Goal: Information Seeking & Learning: Understand process/instructions

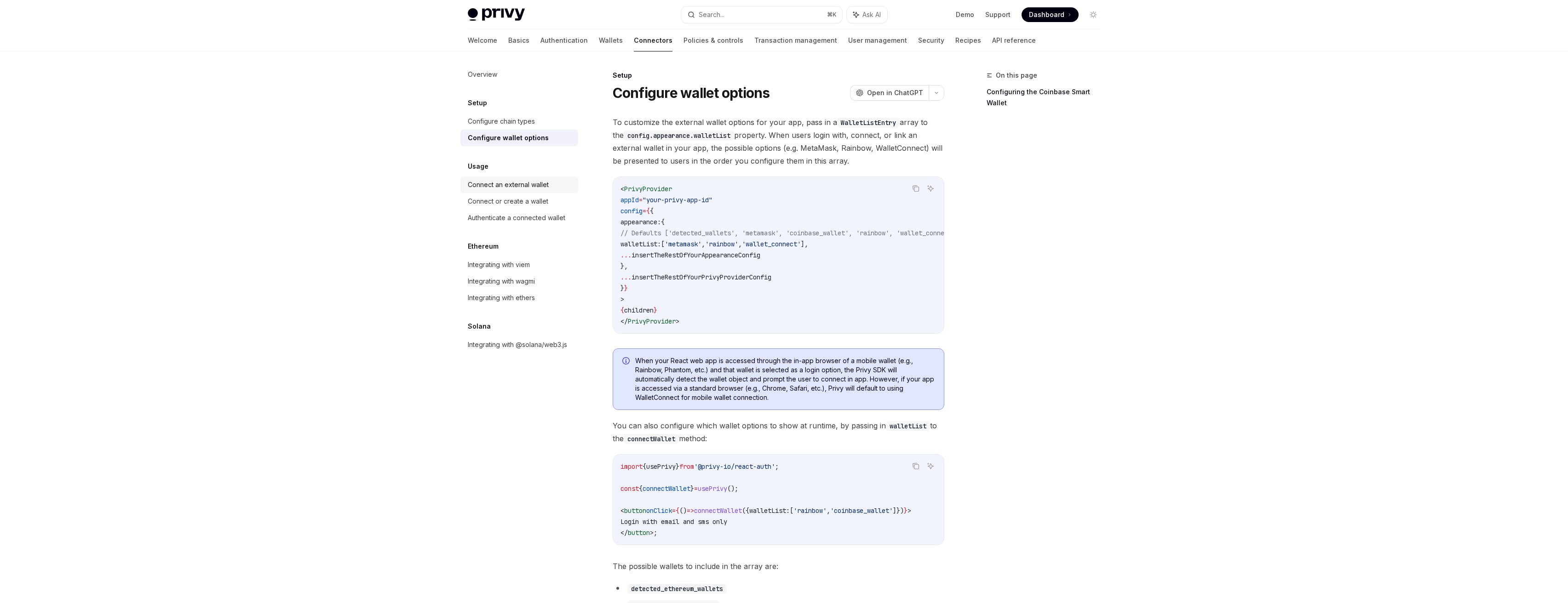
click at [548, 184] on div "Connect an external wallet" at bounding box center [509, 185] width 81 height 11
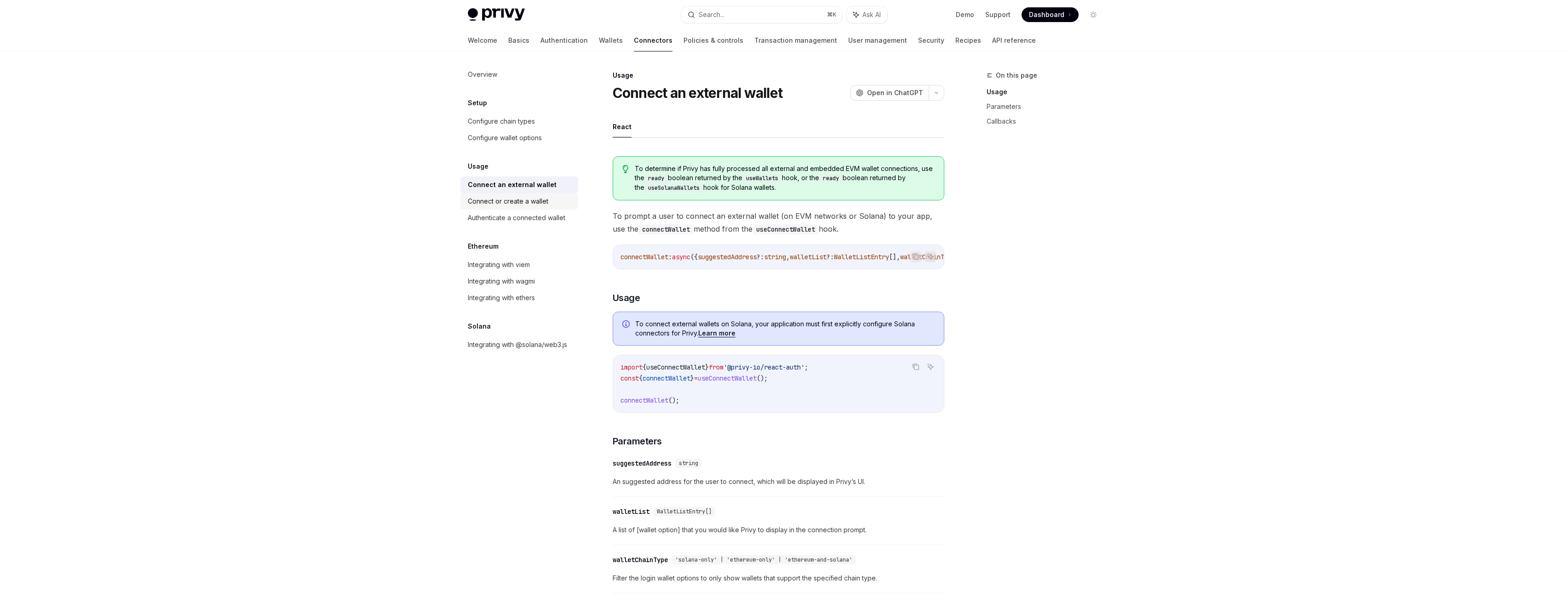
click at [520, 203] on div "Connect or create a wallet" at bounding box center [508, 201] width 80 height 11
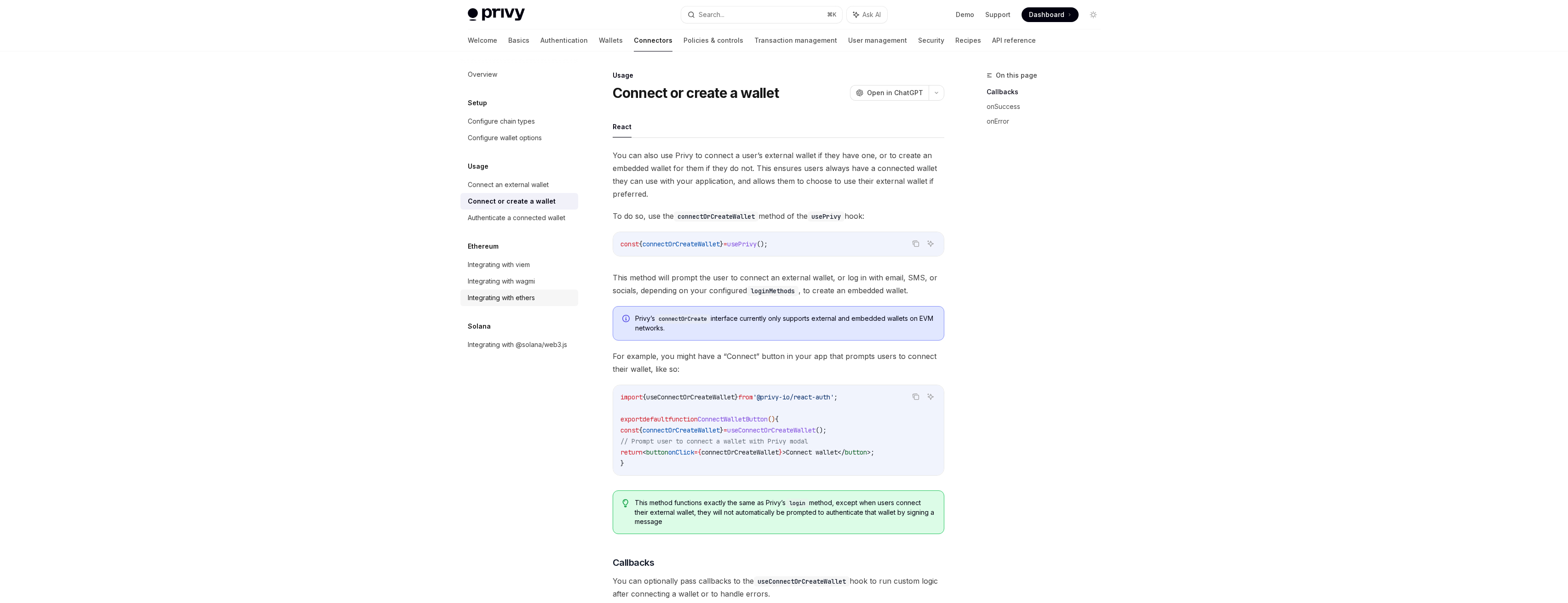
click at [561, 299] on div "Integrating with ethers" at bounding box center [520, 298] width 105 height 11
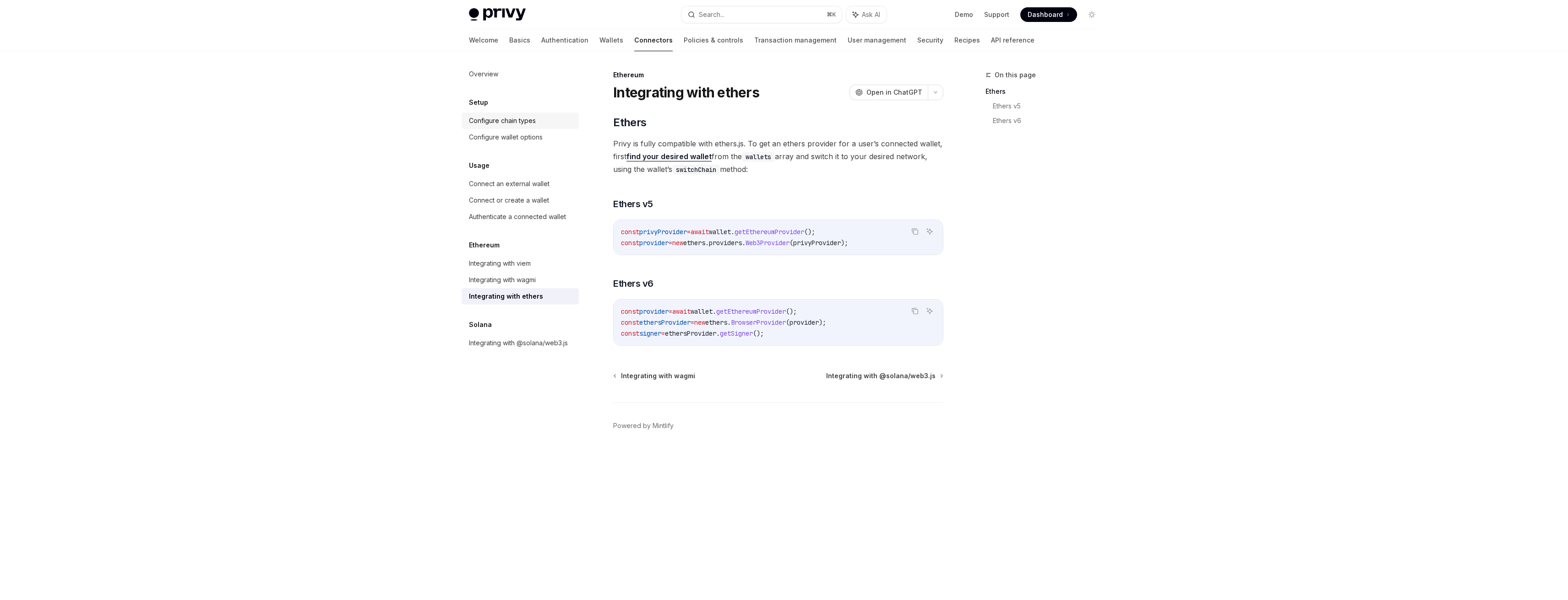
click at [500, 122] on div "Configure chain types" at bounding box center [502, 121] width 67 height 11
type textarea "*"
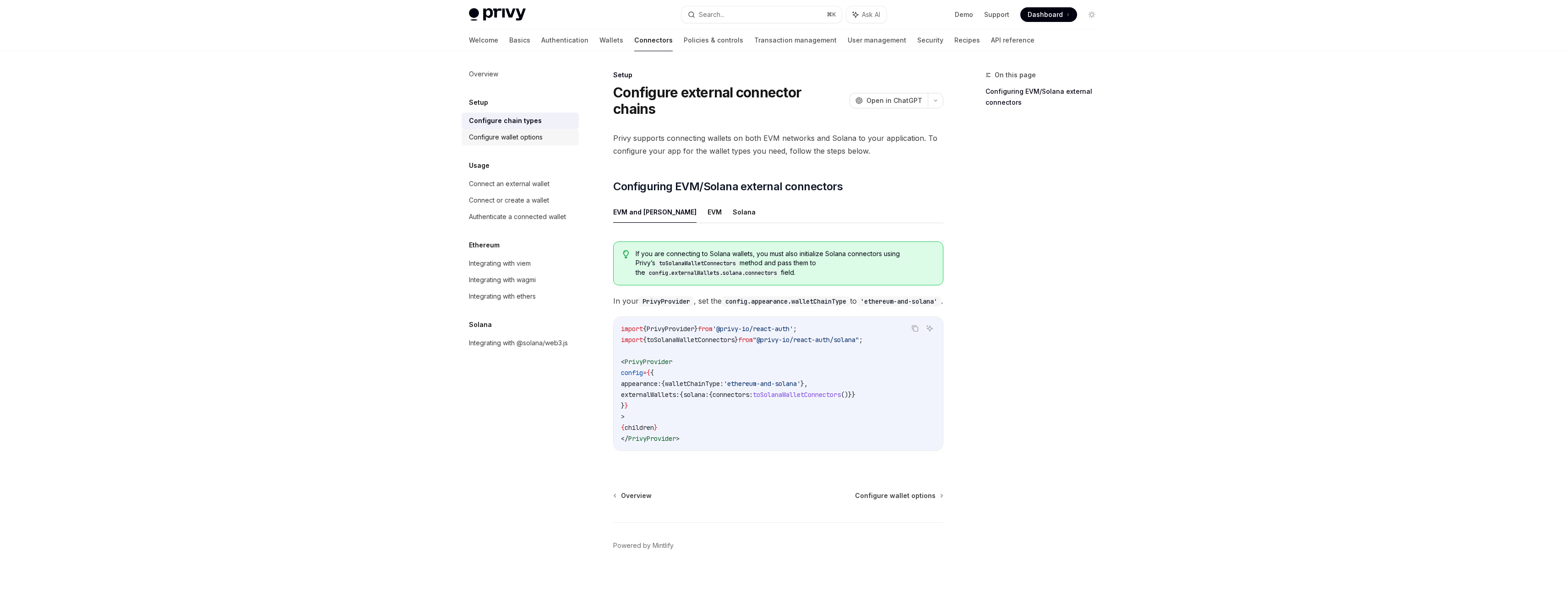
click at [490, 132] on div "Configure wallet options" at bounding box center [506, 137] width 74 height 11
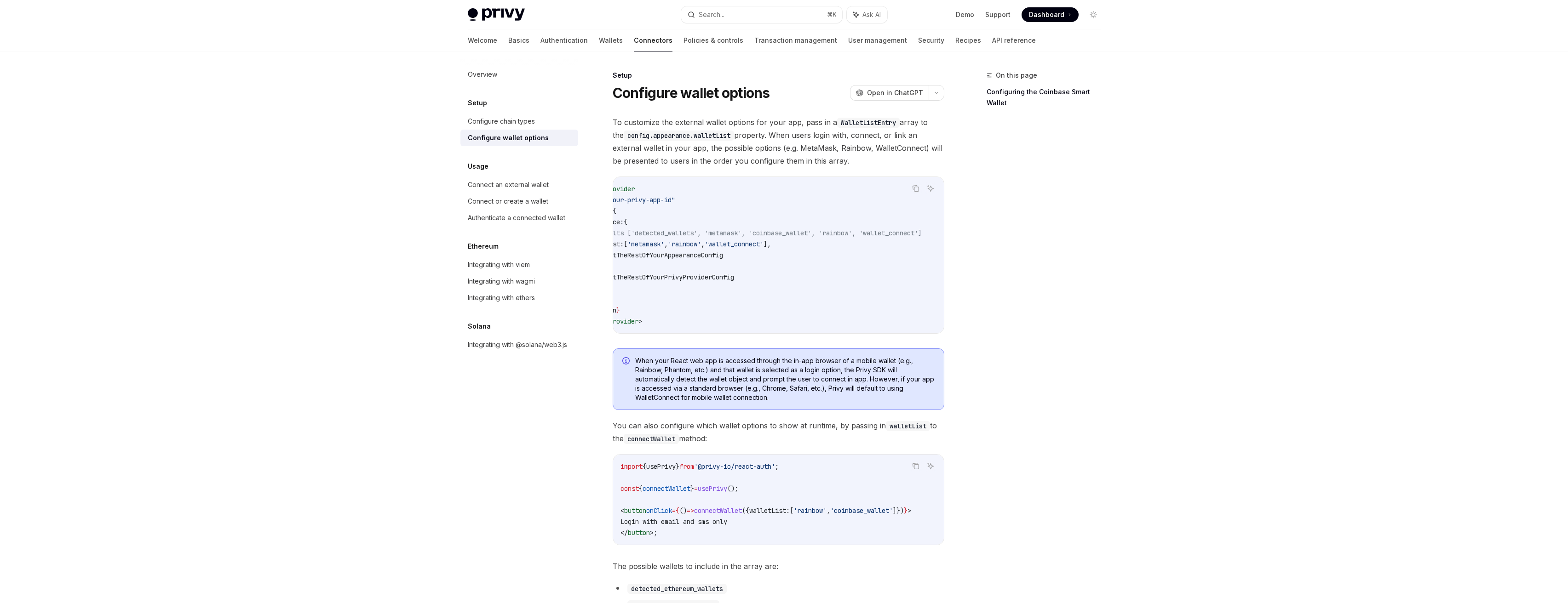
scroll to position [0, 73]
drag, startPoint x: 865, startPoint y: 331, endPoint x: 846, endPoint y: 334, distance: 19.2
click at [846, 334] on div "< PrivyProvider appId = "your-privy-app-id" config = { { appearance: { // Defau…" at bounding box center [779, 255] width 331 height 157
drag, startPoint x: 840, startPoint y: 336, endPoint x: 810, endPoint y: 336, distance: 30.0
click at [810, 334] on div "< PrivyProvider appId = "your-privy-app-id" config = { { appearance: { // Defau…" at bounding box center [779, 255] width 331 height 157
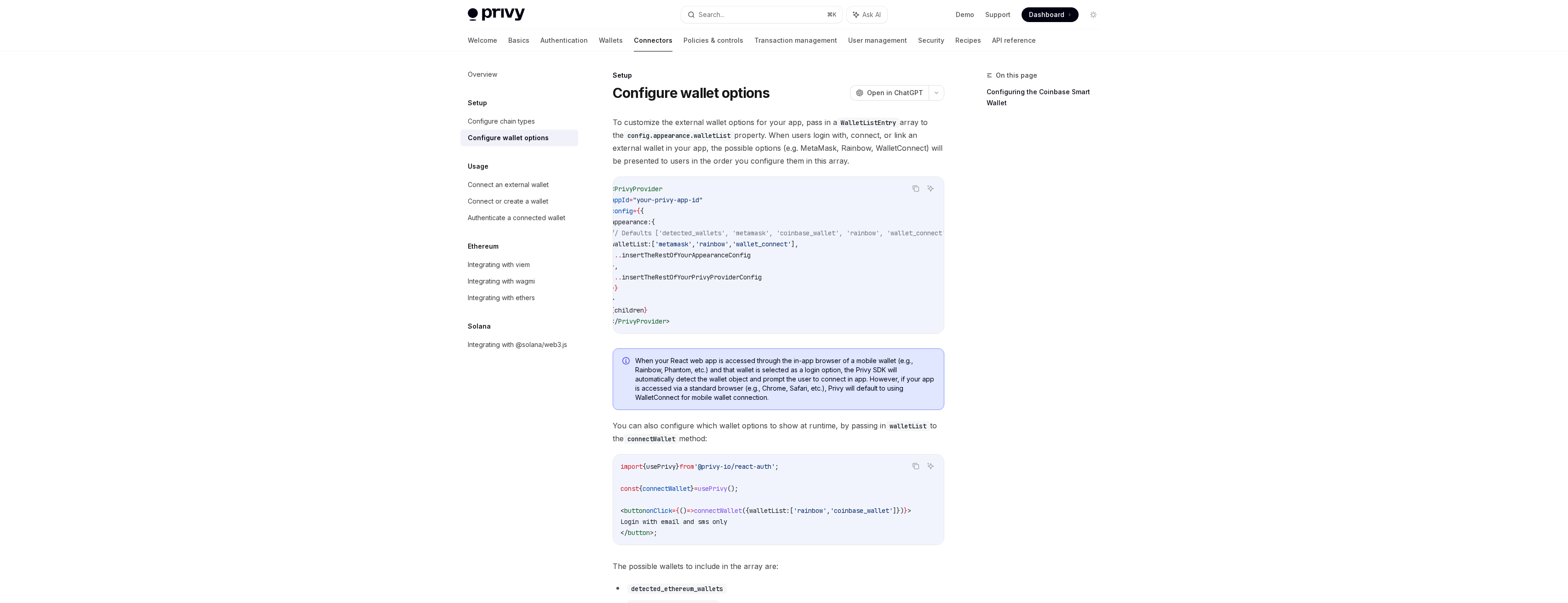
scroll to position [0, 0]
drag, startPoint x: 690, startPoint y: 240, endPoint x: 849, endPoint y: 247, distance: 159.2
click at [808, 247] on span "walletList: [ 'metamask' , 'rainbow' , 'wallet_connect' ]," at bounding box center [715, 244] width 188 height 8
copy span "[ 'metamask' , 'rainbow' , 'wallet_connect' ]"
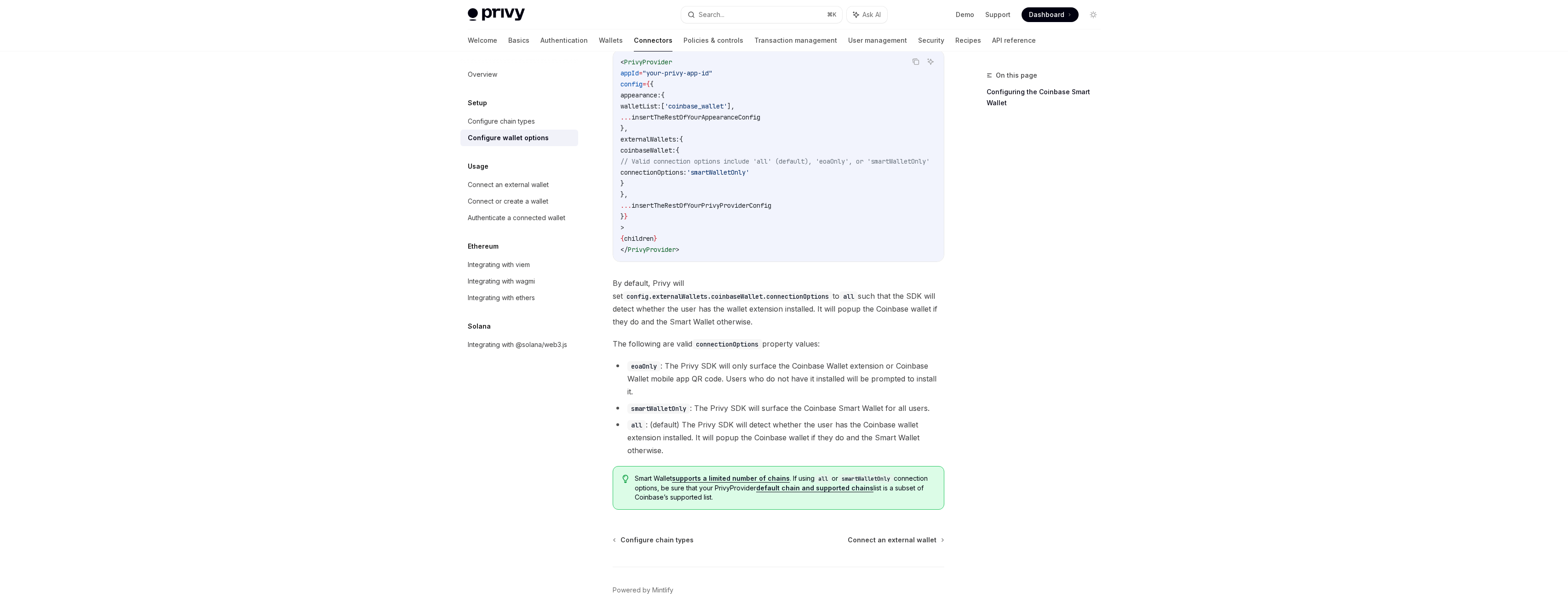
scroll to position [1124, 0]
